Goal: Task Accomplishment & Management: Manage account settings

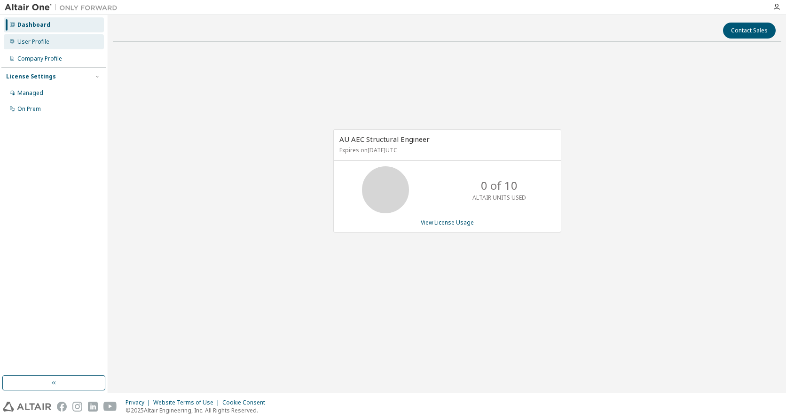
click at [55, 45] on div "User Profile" at bounding box center [54, 41] width 100 height 15
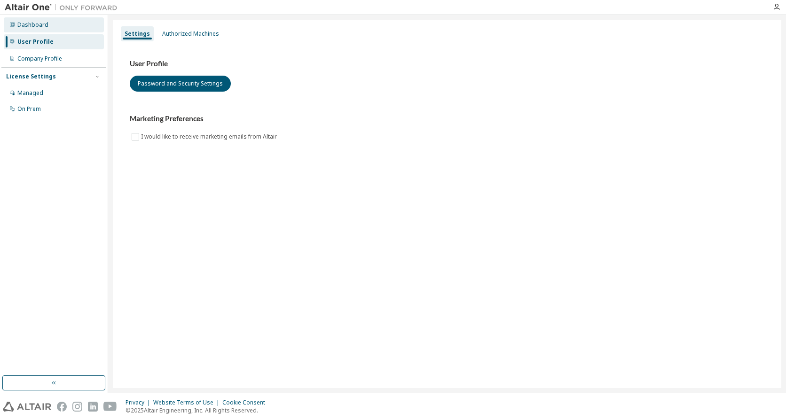
click at [49, 28] on div "Dashboard" at bounding box center [54, 24] width 100 height 15
